Goal: Task Accomplishment & Management: Use online tool/utility

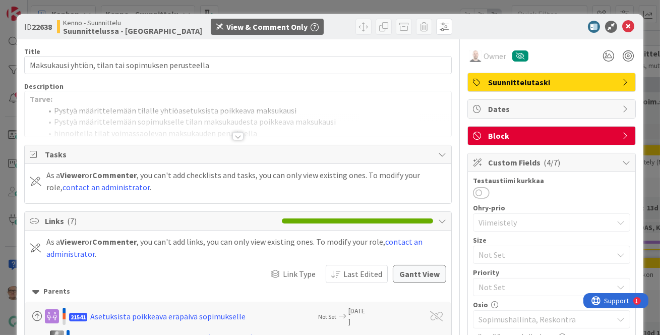
click at [234, 133] on div at bounding box center [238, 136] width 11 height 8
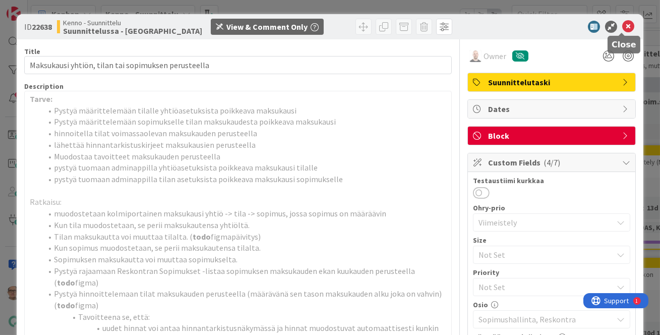
click at [622, 25] on icon at bounding box center [628, 27] width 12 height 12
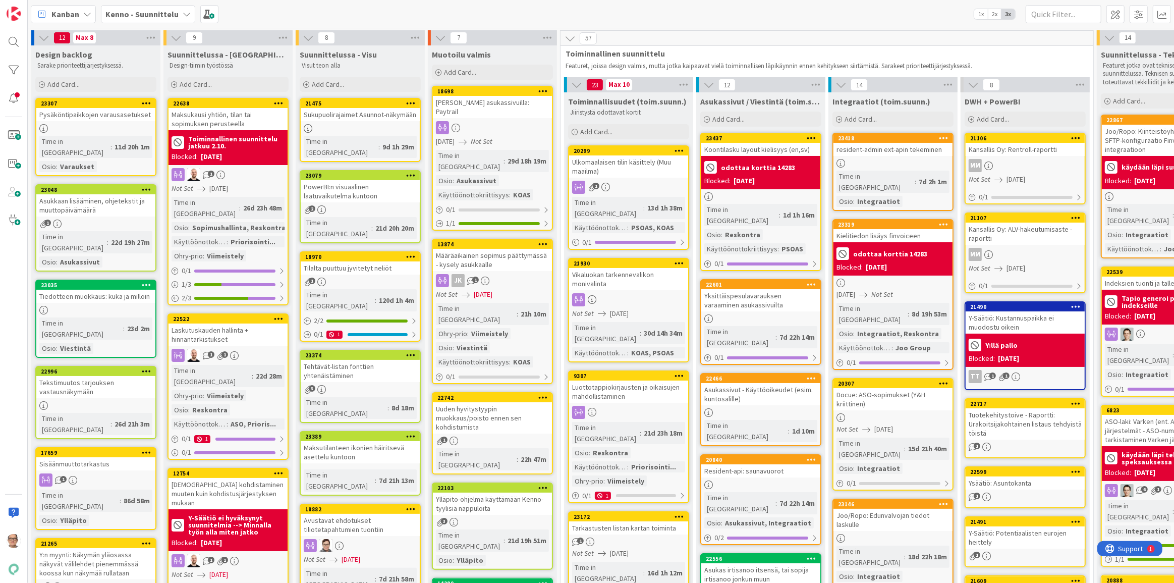
click at [183, 13] on icon at bounding box center [187, 14] width 8 height 8
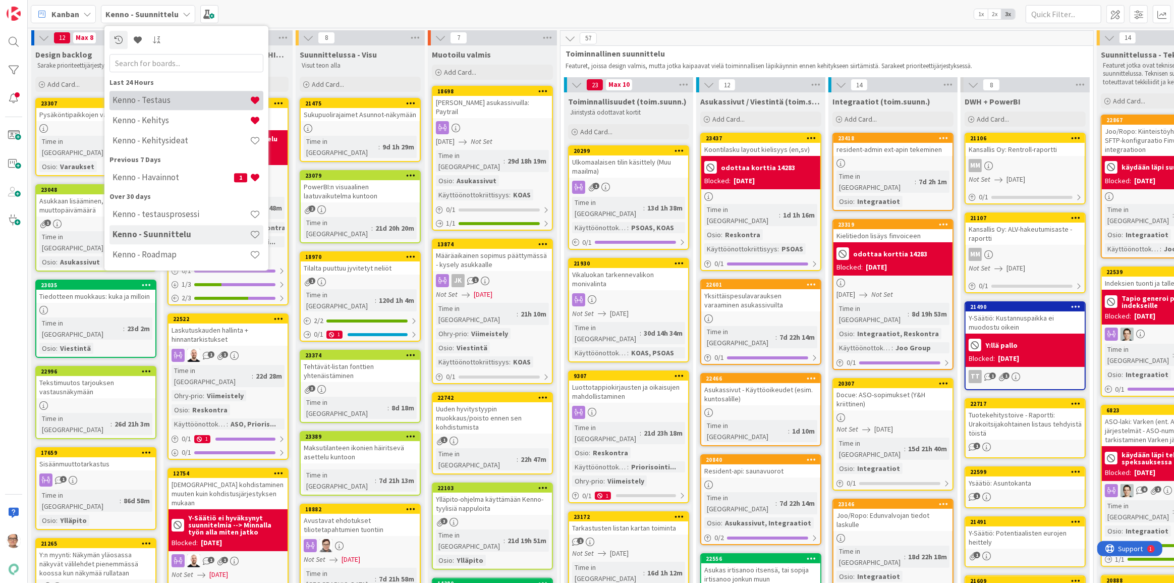
click at [180, 98] on h4 "Kenno - Testaus" at bounding box center [180, 100] width 137 height 10
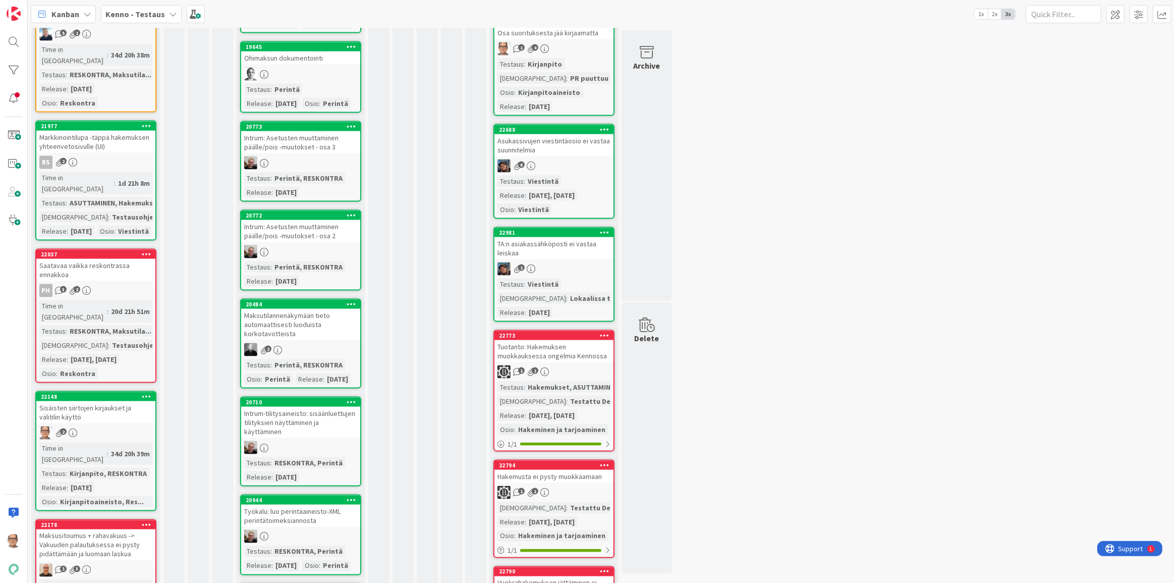
scroll to position [1650, 0]
click at [85, 334] on div "2" at bounding box center [95, 432] width 119 height 13
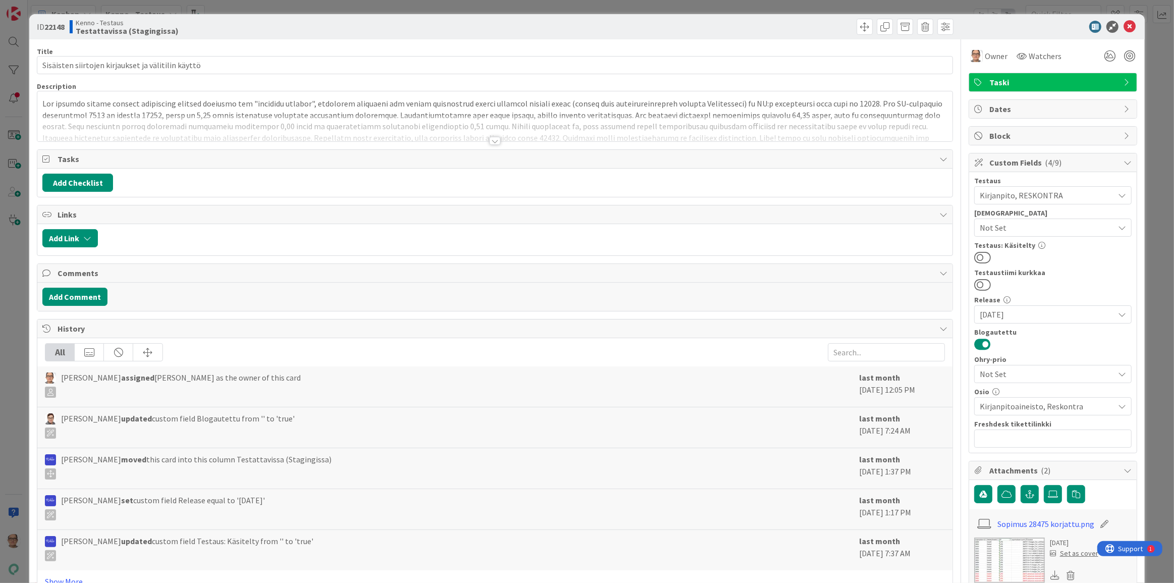
click at [491, 138] on div at bounding box center [494, 141] width 11 height 8
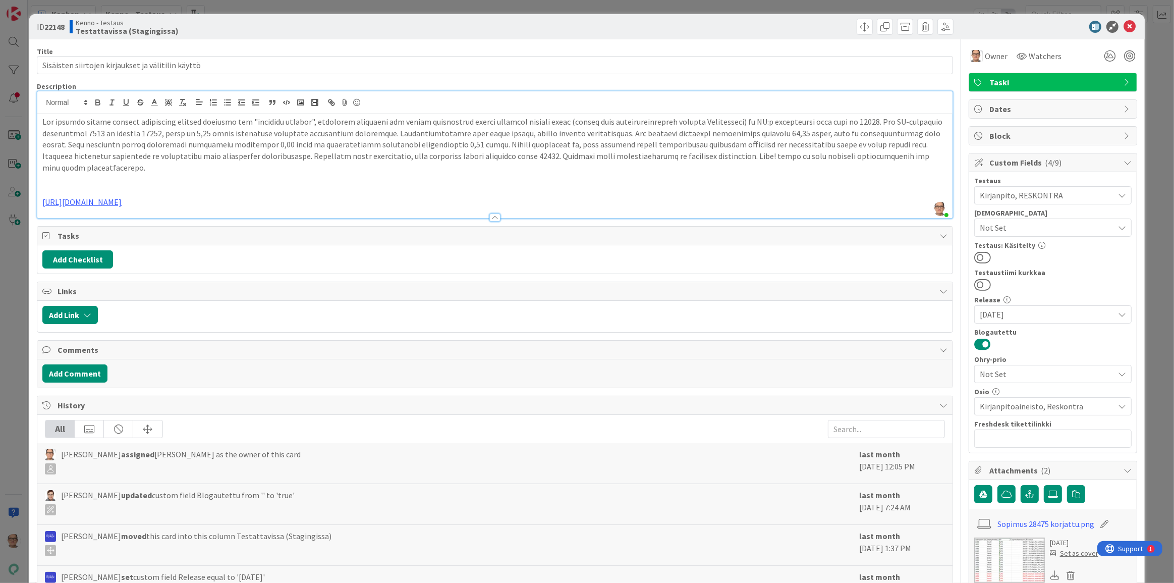
click at [223, 196] on p "[URL][DOMAIN_NAME]" at bounding box center [494, 202] width 905 height 12
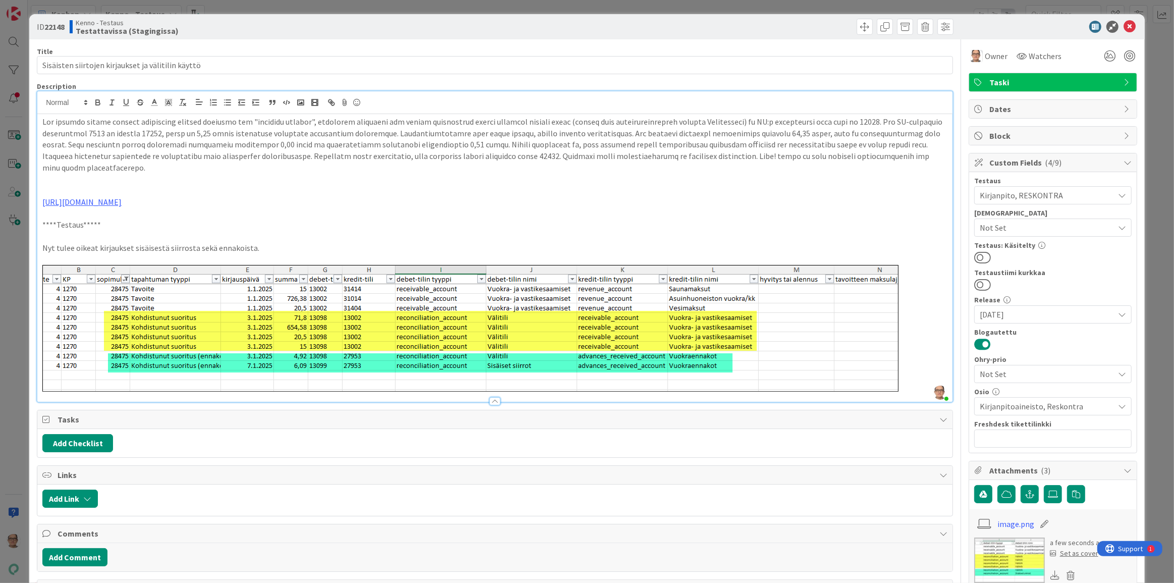
click at [660, 334] on p at bounding box center [494, 328] width 905 height 127
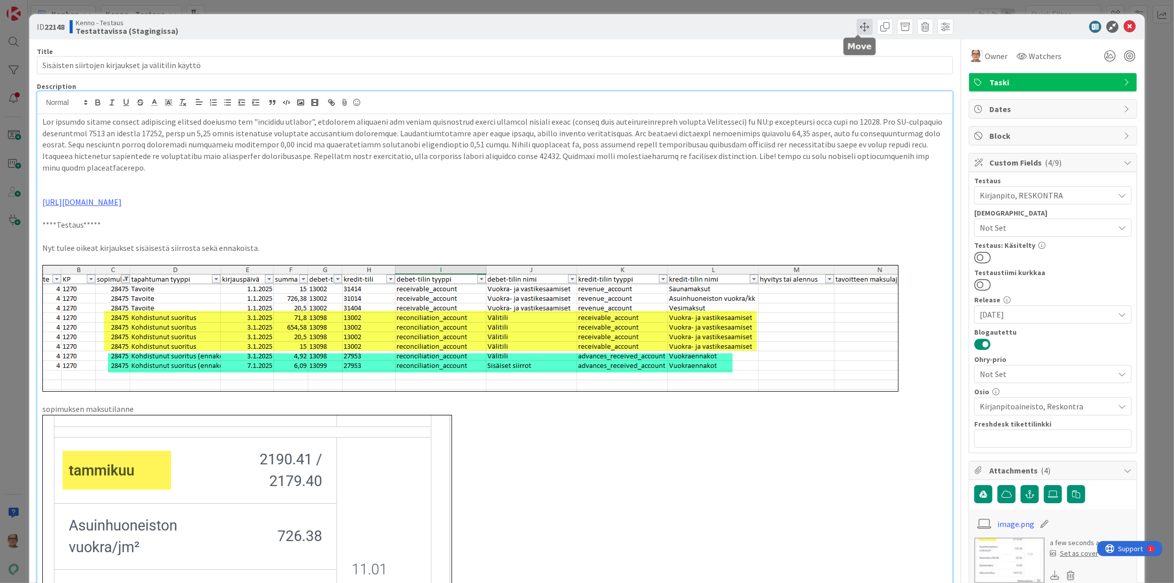
click at [660, 26] on span at bounding box center [864, 27] width 16 height 16
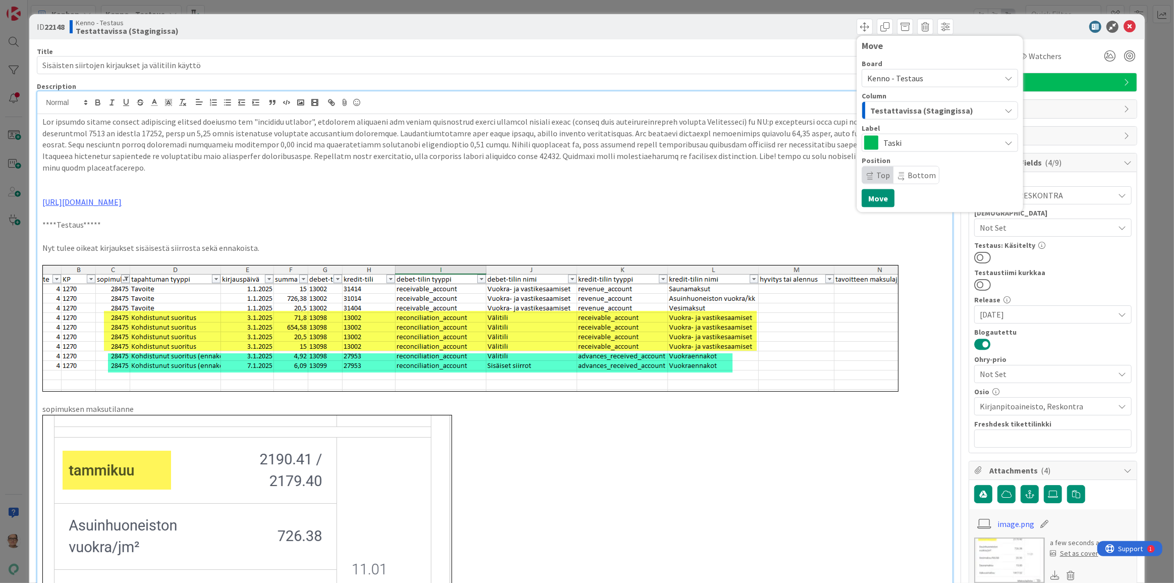
click at [660, 107] on span "Testattavissa (Stagingissa)" at bounding box center [921, 110] width 103 height 13
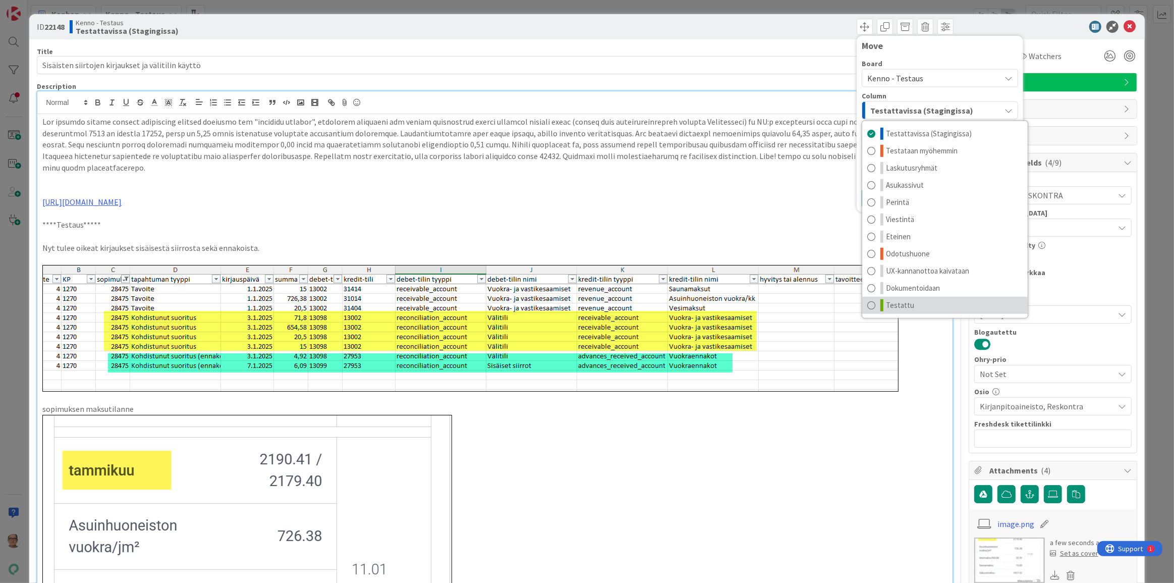
click at [660, 306] on span at bounding box center [871, 305] width 8 height 12
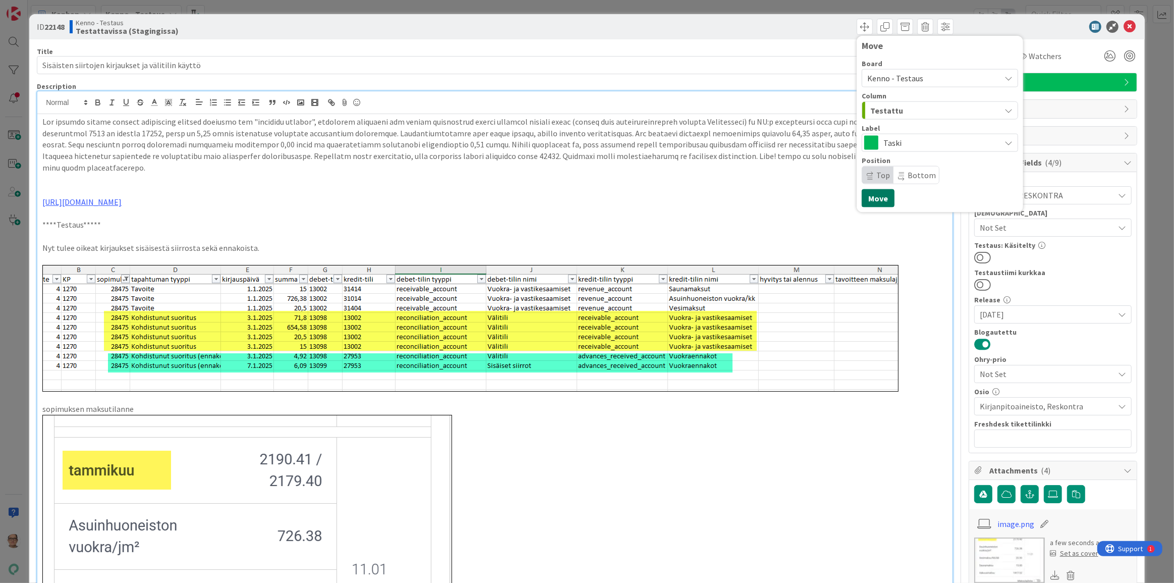
click at [660, 202] on button "Move" at bounding box center [877, 198] width 33 height 18
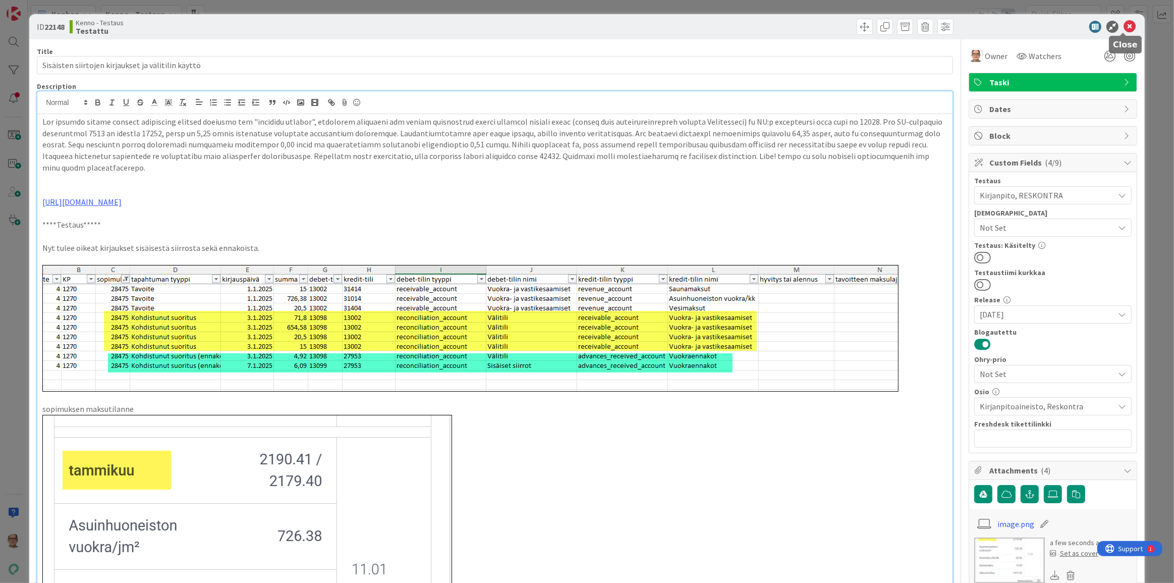
click at [660, 27] on icon at bounding box center [1129, 27] width 12 height 12
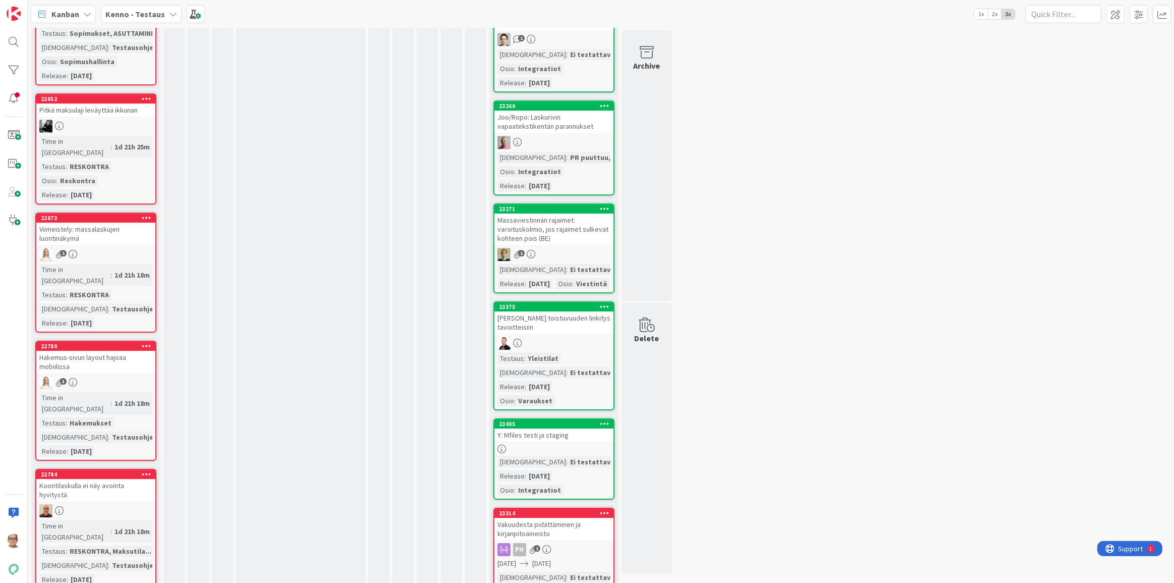
scroll to position [3530, 0]
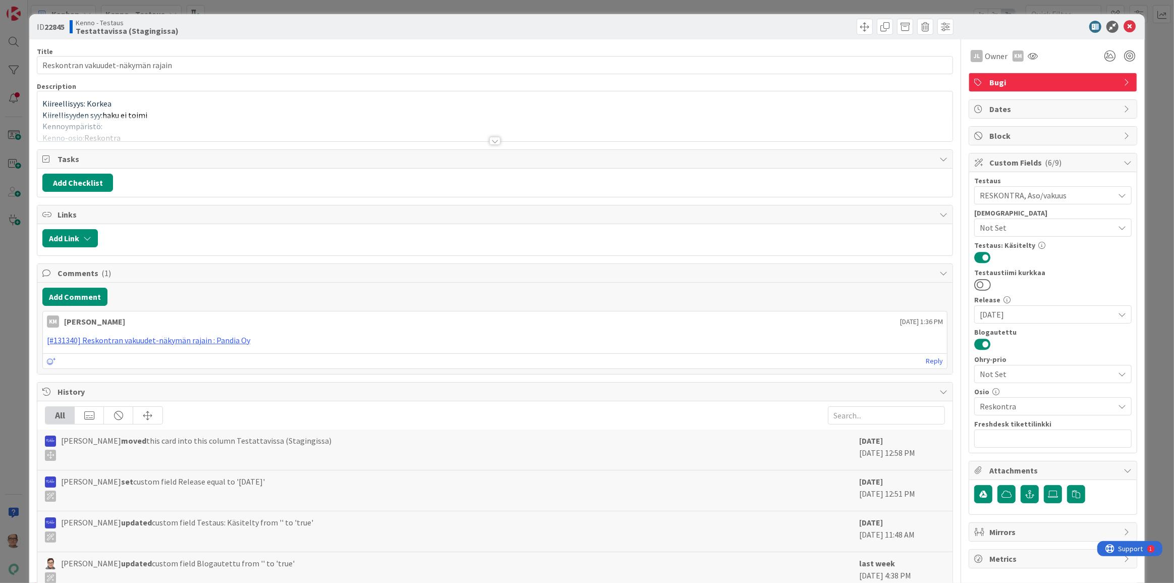
click at [489, 143] on div at bounding box center [494, 141] width 11 height 8
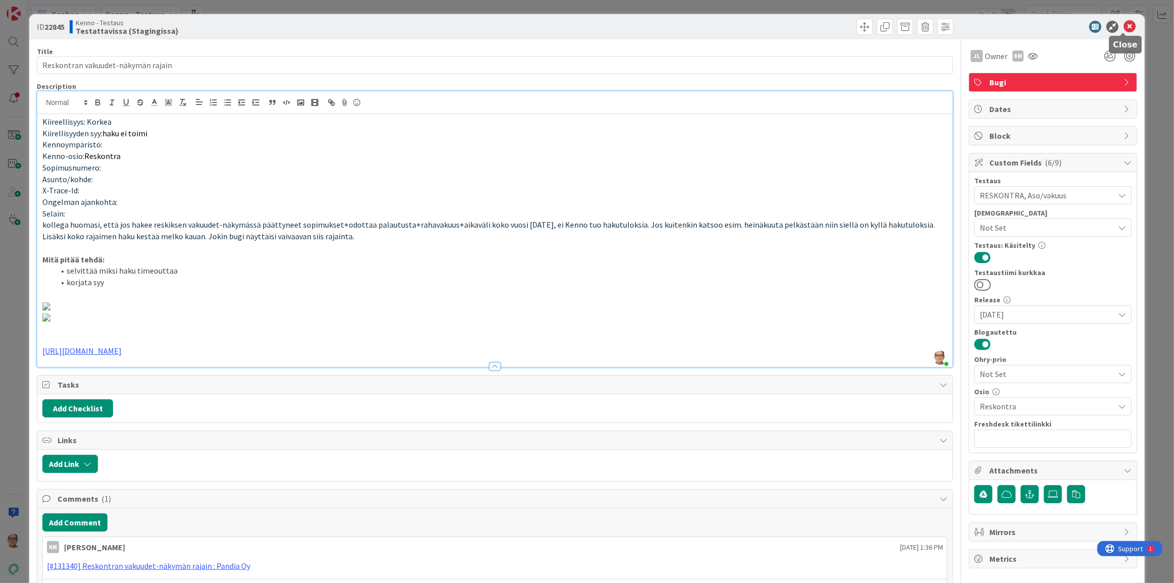
click at [660, 27] on icon at bounding box center [1129, 27] width 12 height 12
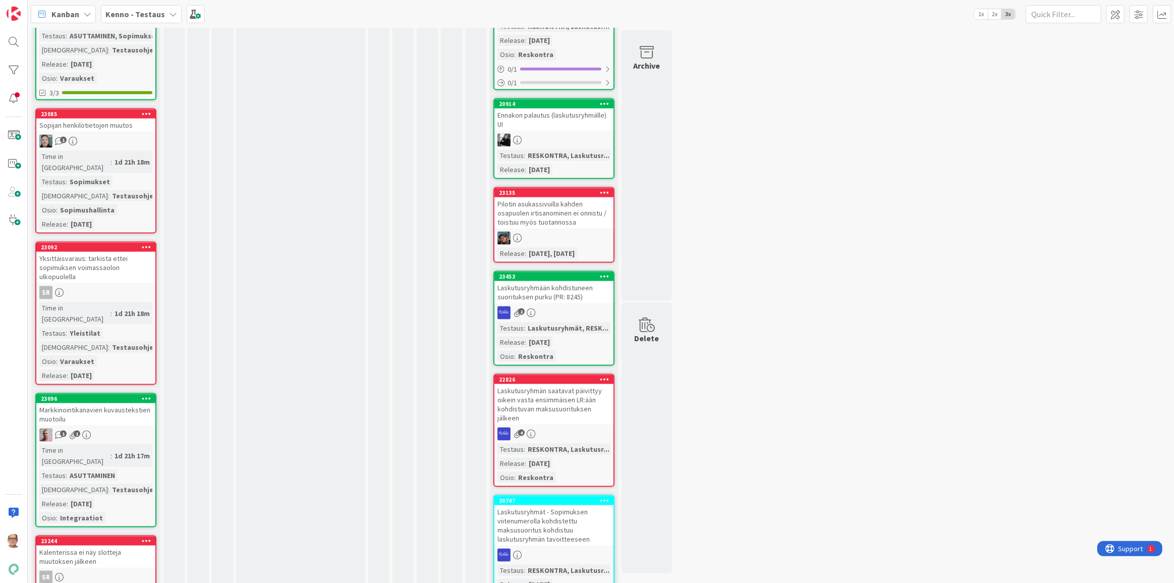
scroll to position [5960, 0]
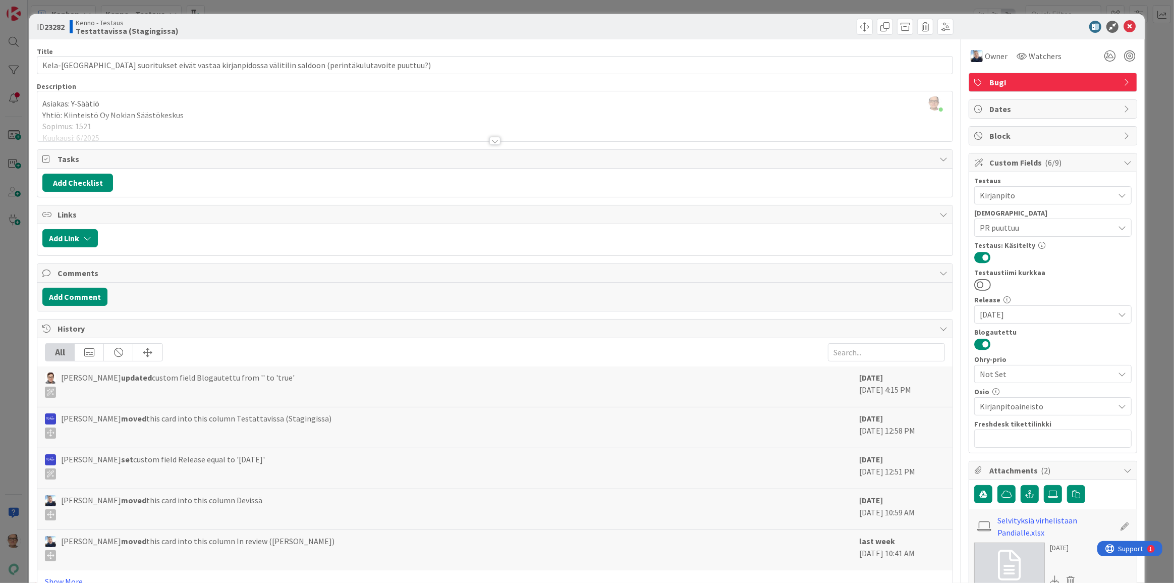
click at [491, 139] on div at bounding box center [494, 141] width 11 height 8
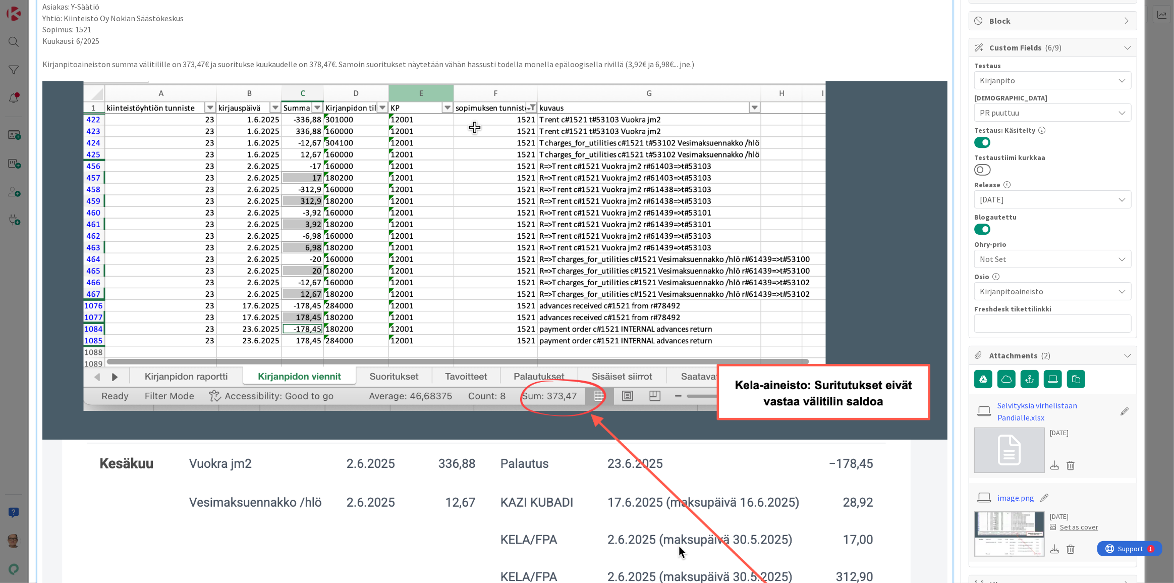
scroll to position [91, 0]
